Goal: Communication & Community: Answer question/provide support

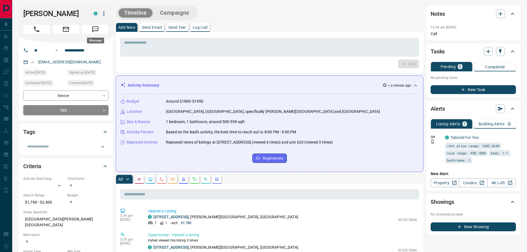
click at [99, 30] on icon "Message" at bounding box center [95, 29] width 7 height 7
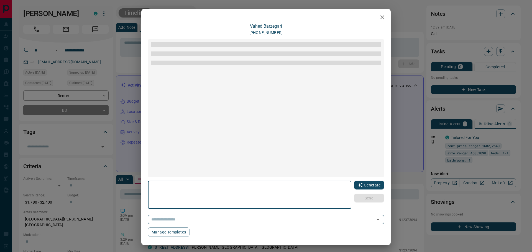
click at [358, 186] on icon "button" at bounding box center [360, 185] width 5 height 5
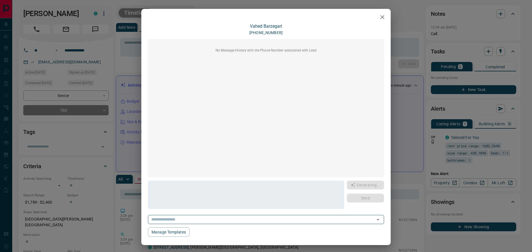
type textarea "**********"
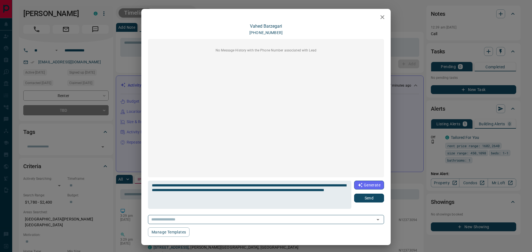
click at [361, 198] on button "Send" at bounding box center [369, 198] width 30 height 9
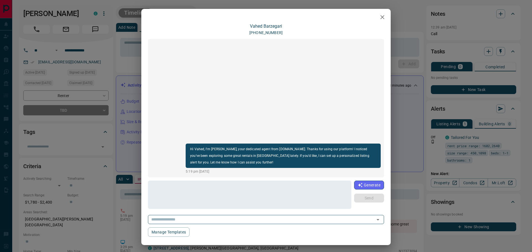
drag, startPoint x: 379, startPoint y: 20, endPoint x: 376, endPoint y: 19, distance: 3.3
click at [379, 19] on icon "button" at bounding box center [382, 17] width 7 height 7
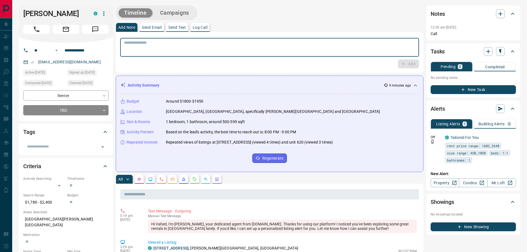
click at [168, 44] on textarea at bounding box center [269, 47] width 291 height 14
type textarea "**********"
click at [404, 64] on icon "button" at bounding box center [403, 64] width 3 height 3
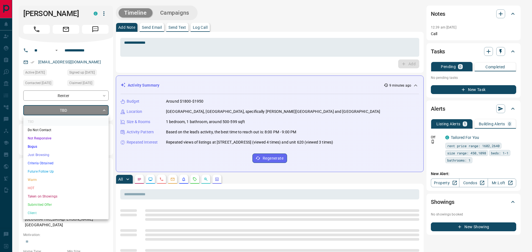
click at [41, 155] on li "Just Browsing" at bounding box center [65, 155] width 85 height 8
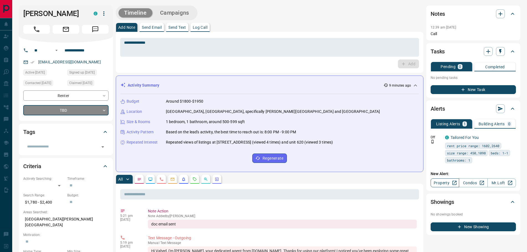
type input "*"
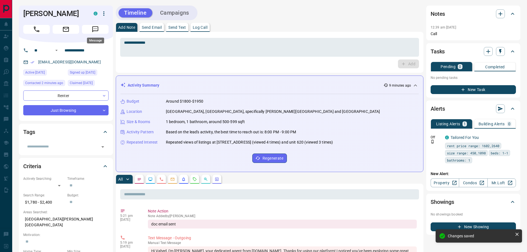
click at [96, 30] on icon "Message" at bounding box center [95, 29] width 7 height 7
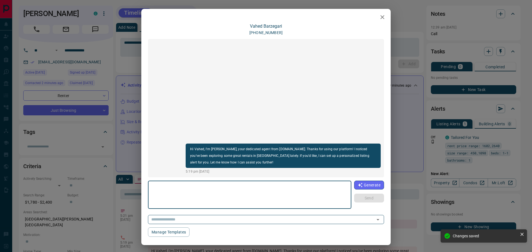
click at [211, 199] on textarea at bounding box center [250, 195] width 196 height 24
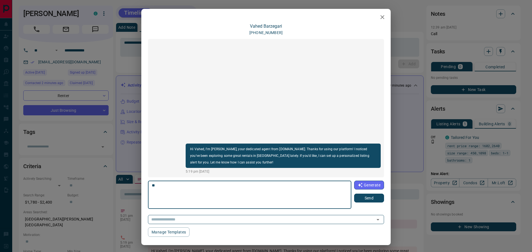
type textarea "*"
type textarea "**********"
click at [362, 200] on button "Send" at bounding box center [369, 198] width 30 height 9
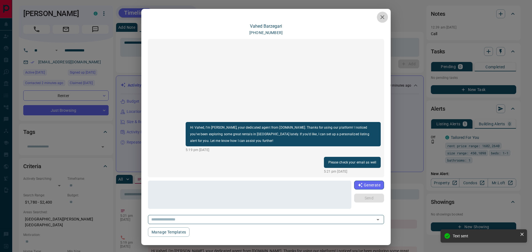
click at [380, 17] on icon "button" at bounding box center [382, 17] width 7 height 7
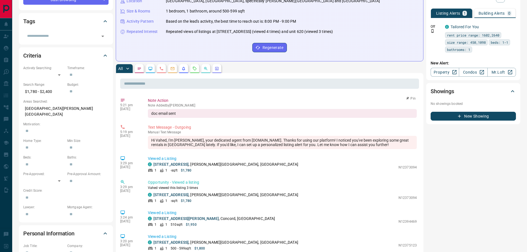
scroll to position [83, 0]
